Goal: Task Accomplishment & Management: Use online tool/utility

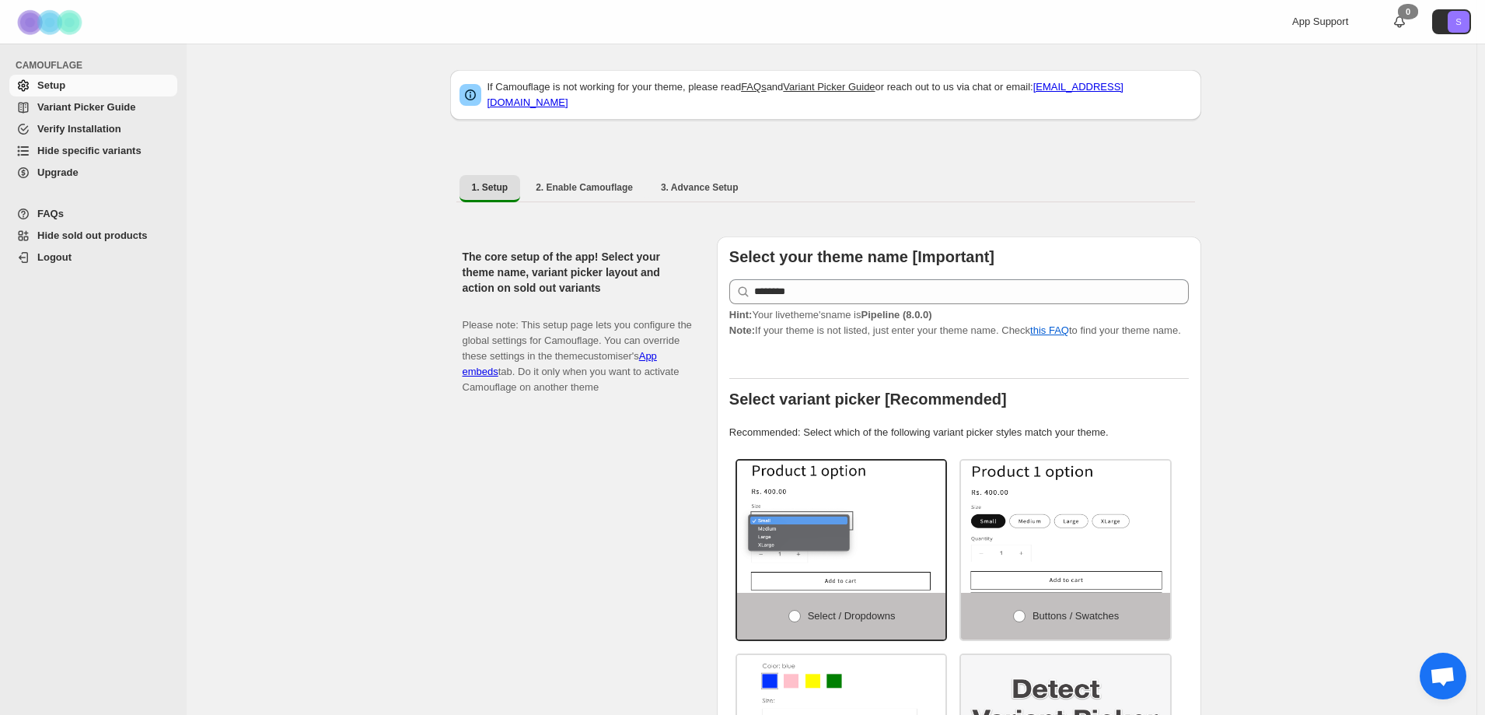
click at [121, 153] on span "Hide specific variants" at bounding box center [89, 151] width 104 height 12
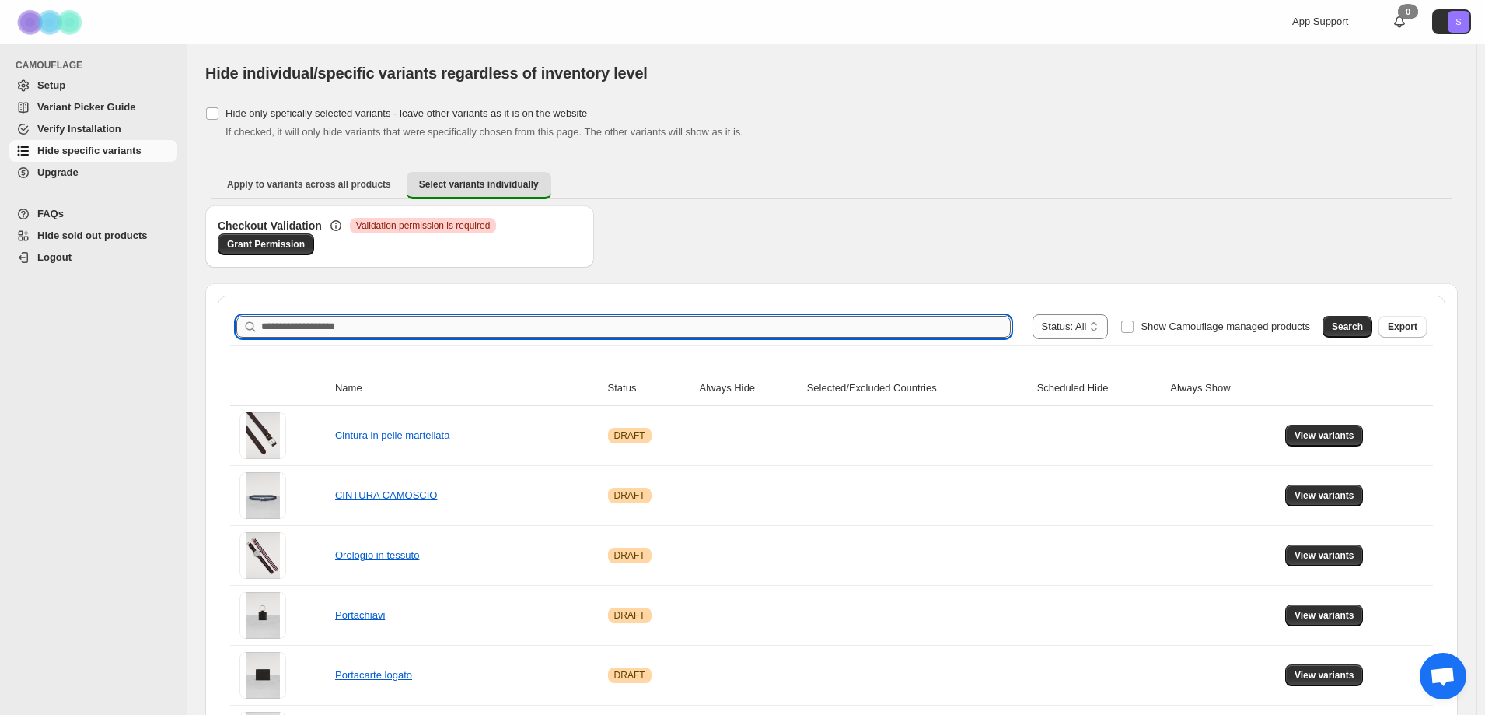
click at [510, 331] on input "Search product name" at bounding box center [636, 327] width 750 height 22
type input "*****"
click at [1342, 325] on button "Search" at bounding box center [1348, 327] width 50 height 22
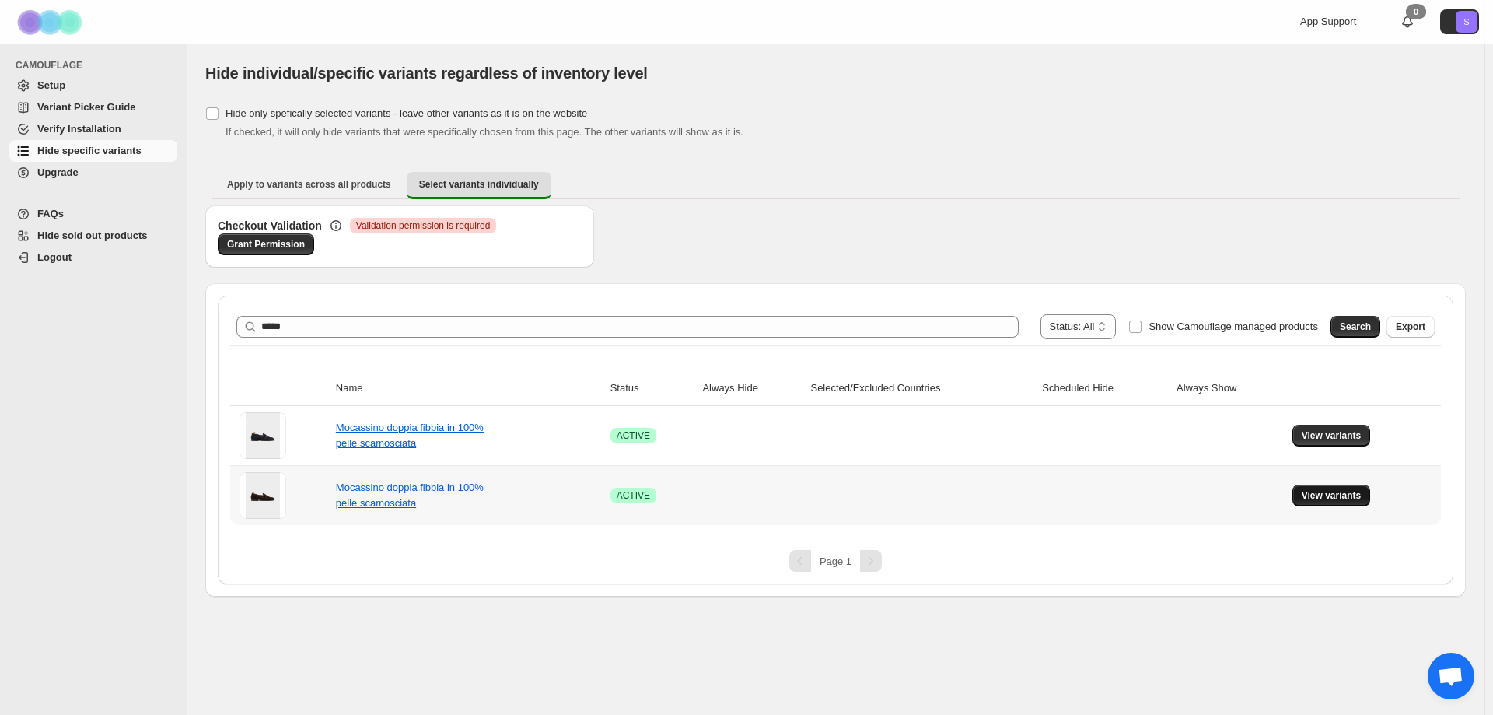
click at [1331, 499] on span "View variants" at bounding box center [1332, 495] width 60 height 12
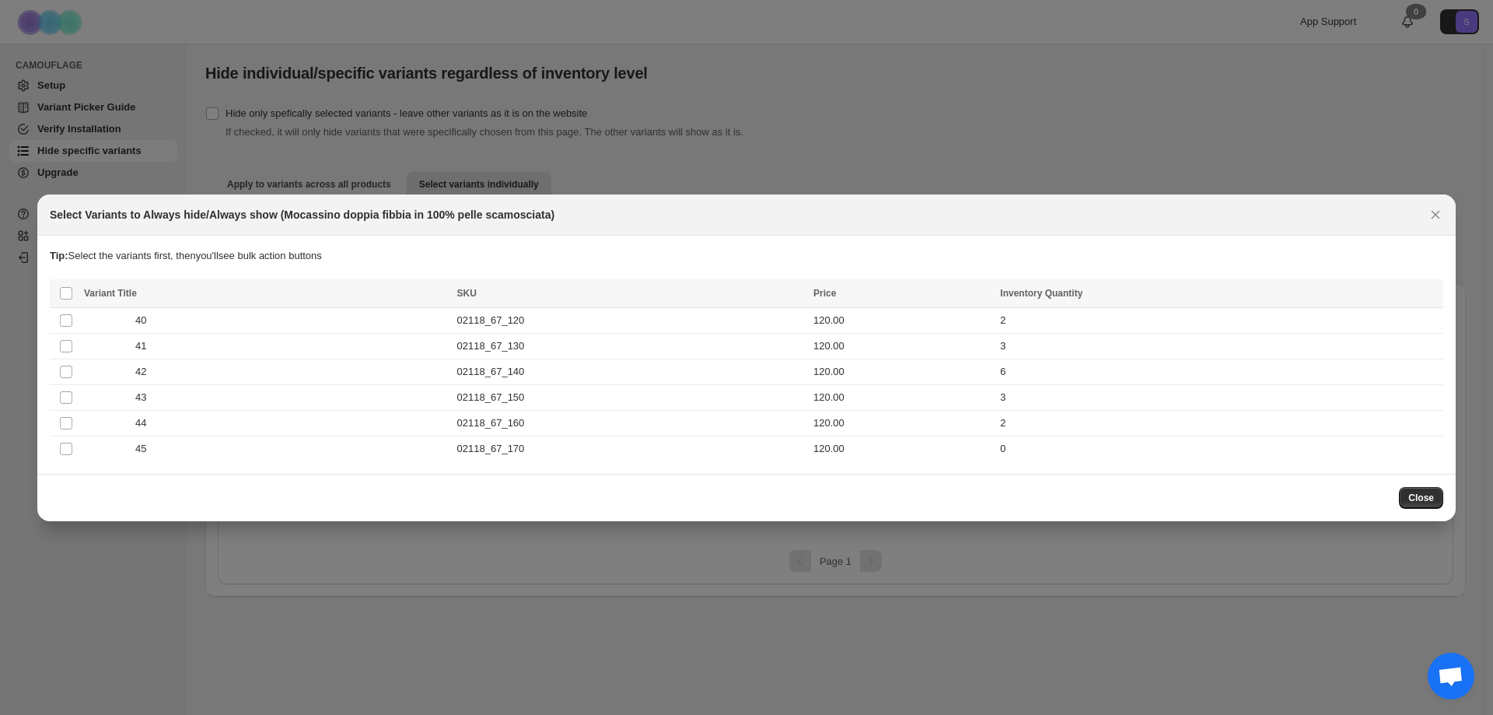
click at [1444, 217] on button "Close" at bounding box center [1436, 215] width 22 height 22
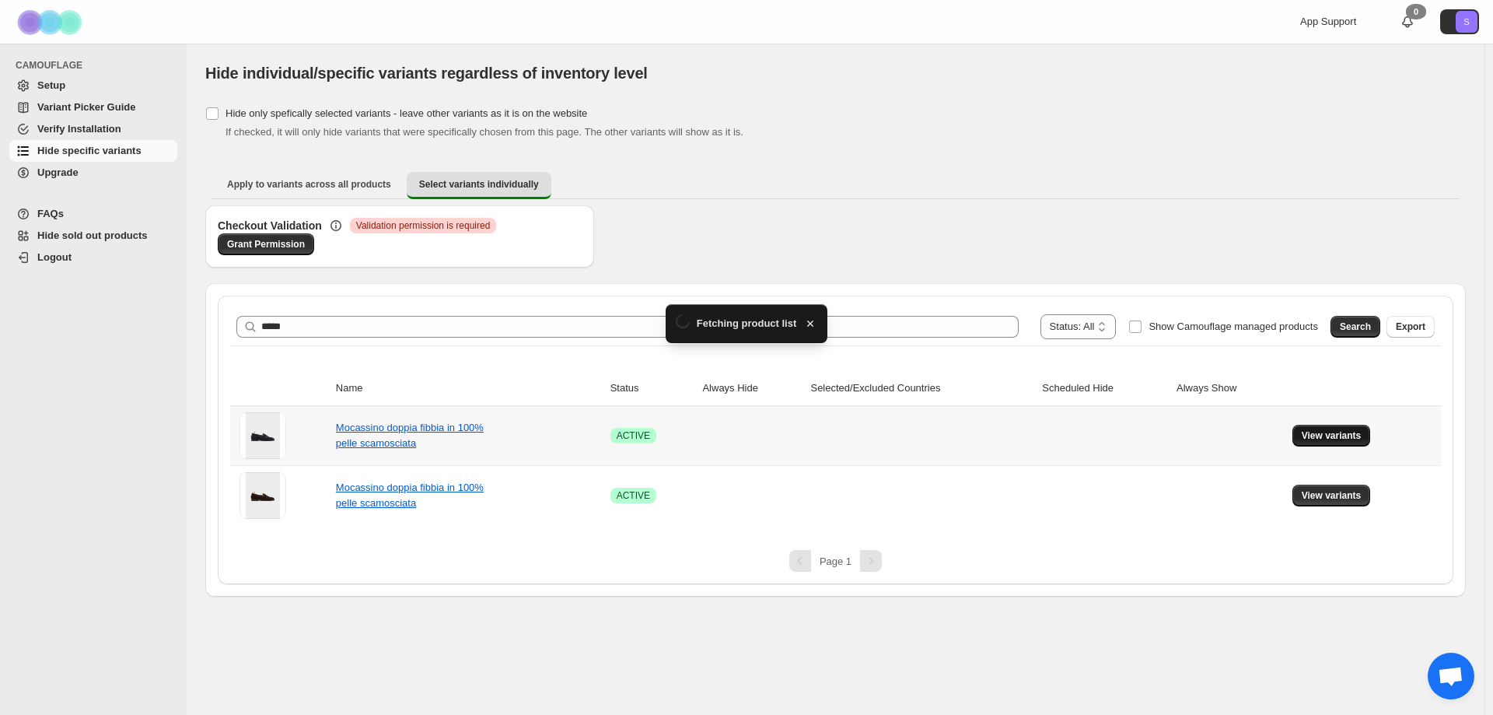
click at [1327, 438] on span "View variants" at bounding box center [1332, 435] width 60 height 12
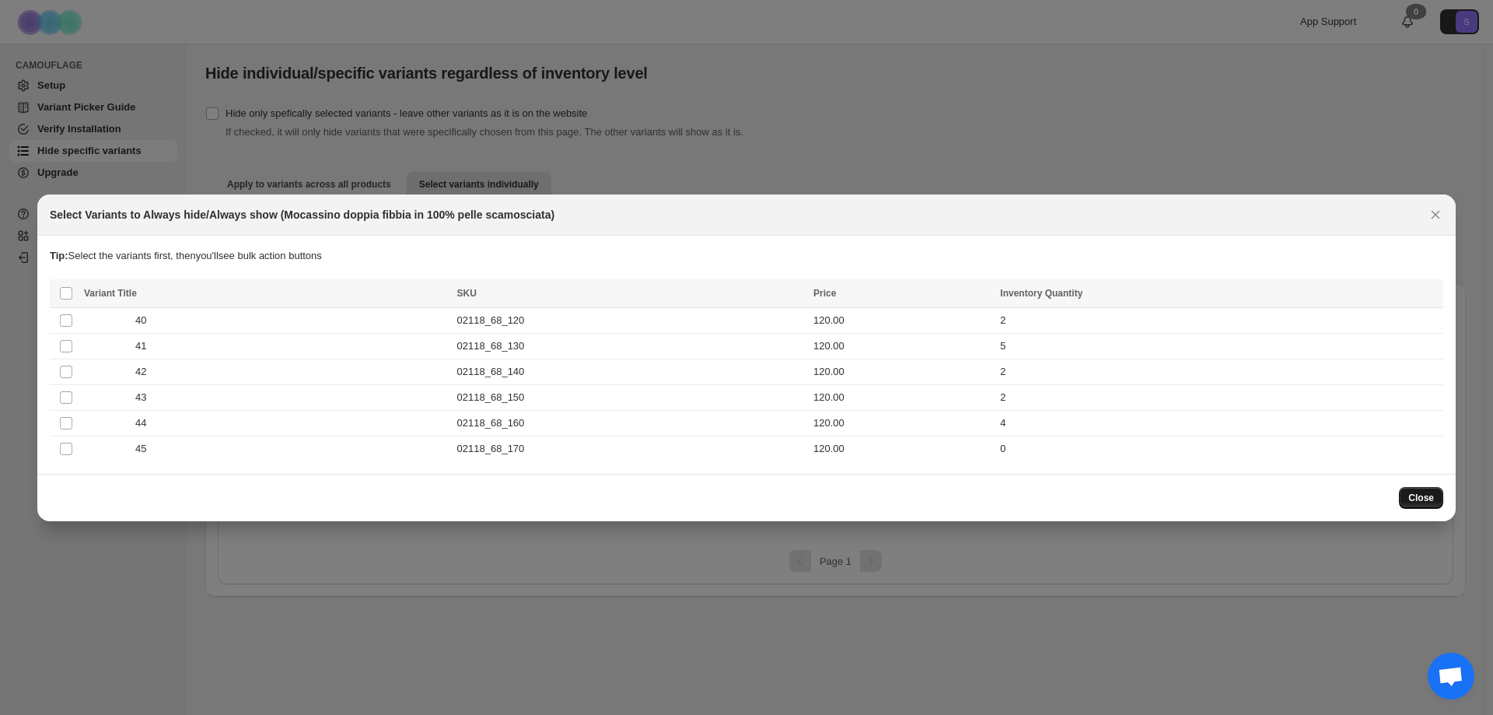
click at [1437, 503] on button "Close" at bounding box center [1421, 498] width 44 height 22
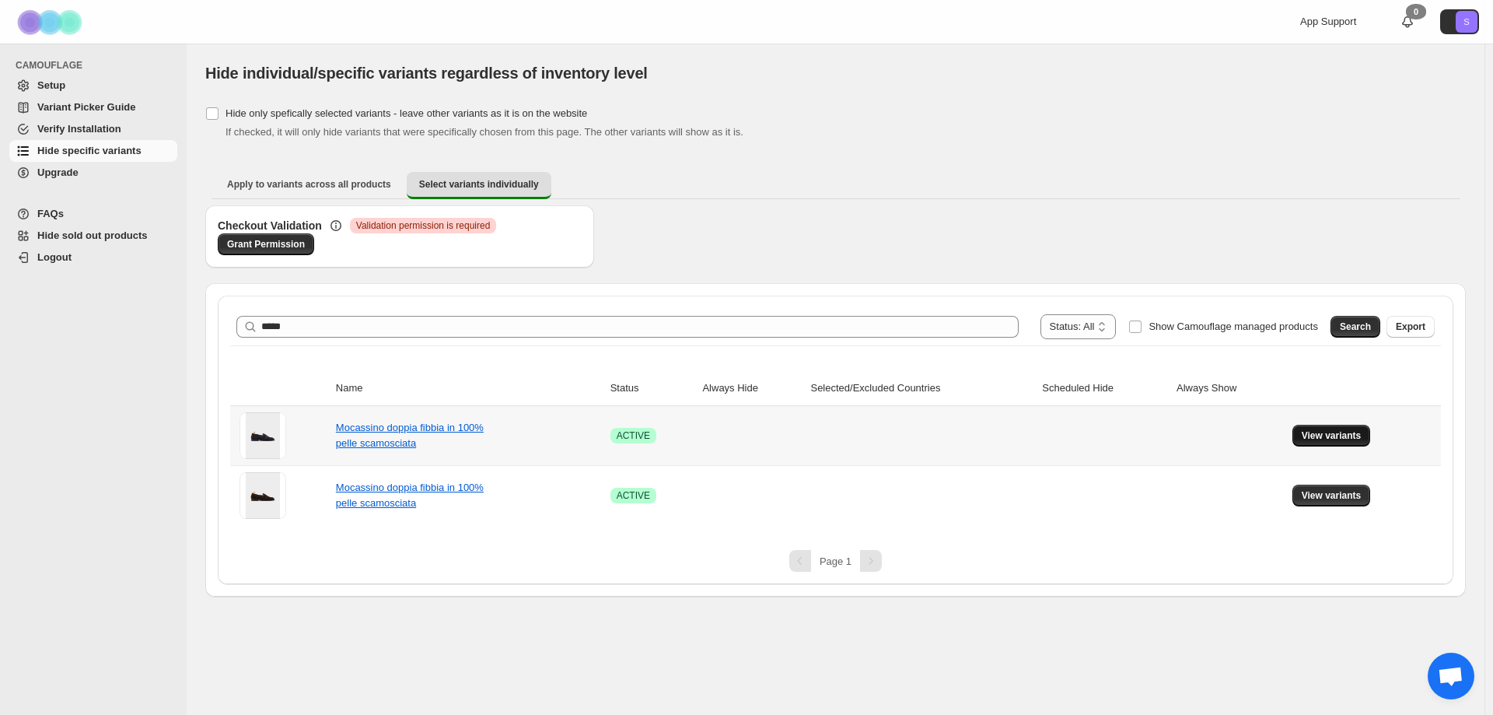
click at [1319, 436] on span "View variants" at bounding box center [1332, 435] width 60 height 12
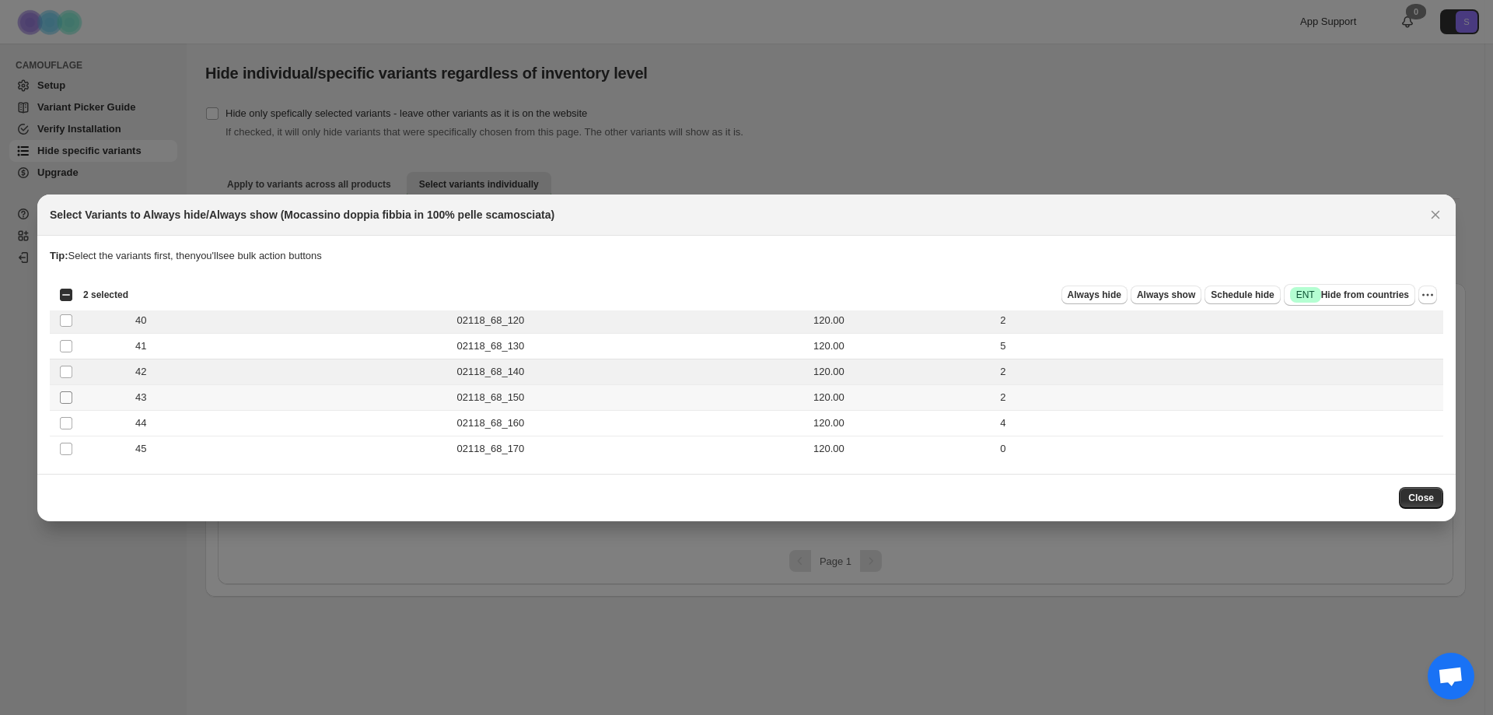
click at [72, 397] on span ":r17:" at bounding box center [66, 397] width 14 height 14
click at [1095, 294] on span "Always hide" at bounding box center [1095, 295] width 54 height 12
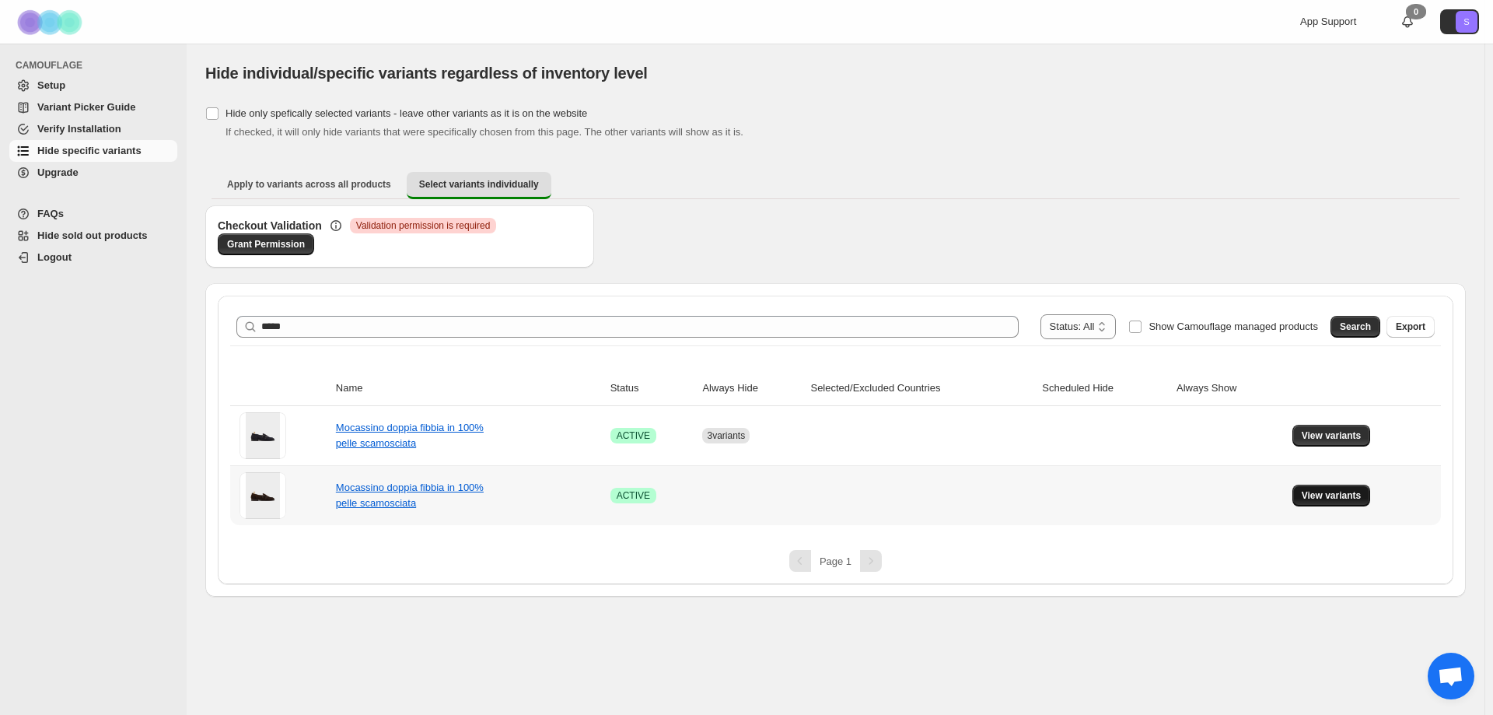
click at [1317, 487] on button "View variants" at bounding box center [1332, 495] width 79 height 22
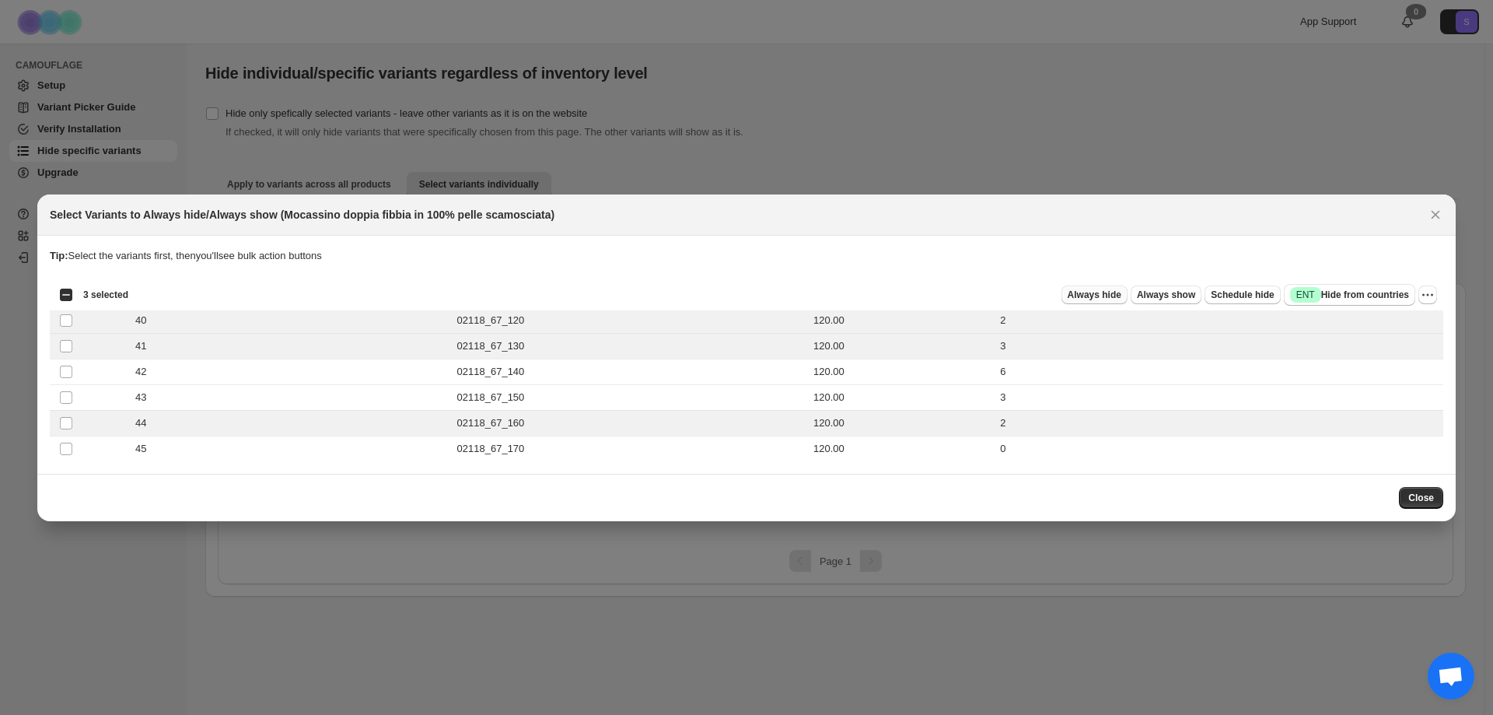
click at [1111, 298] on span "Always hide" at bounding box center [1095, 295] width 54 height 12
